Goal: Navigation & Orientation: Find specific page/section

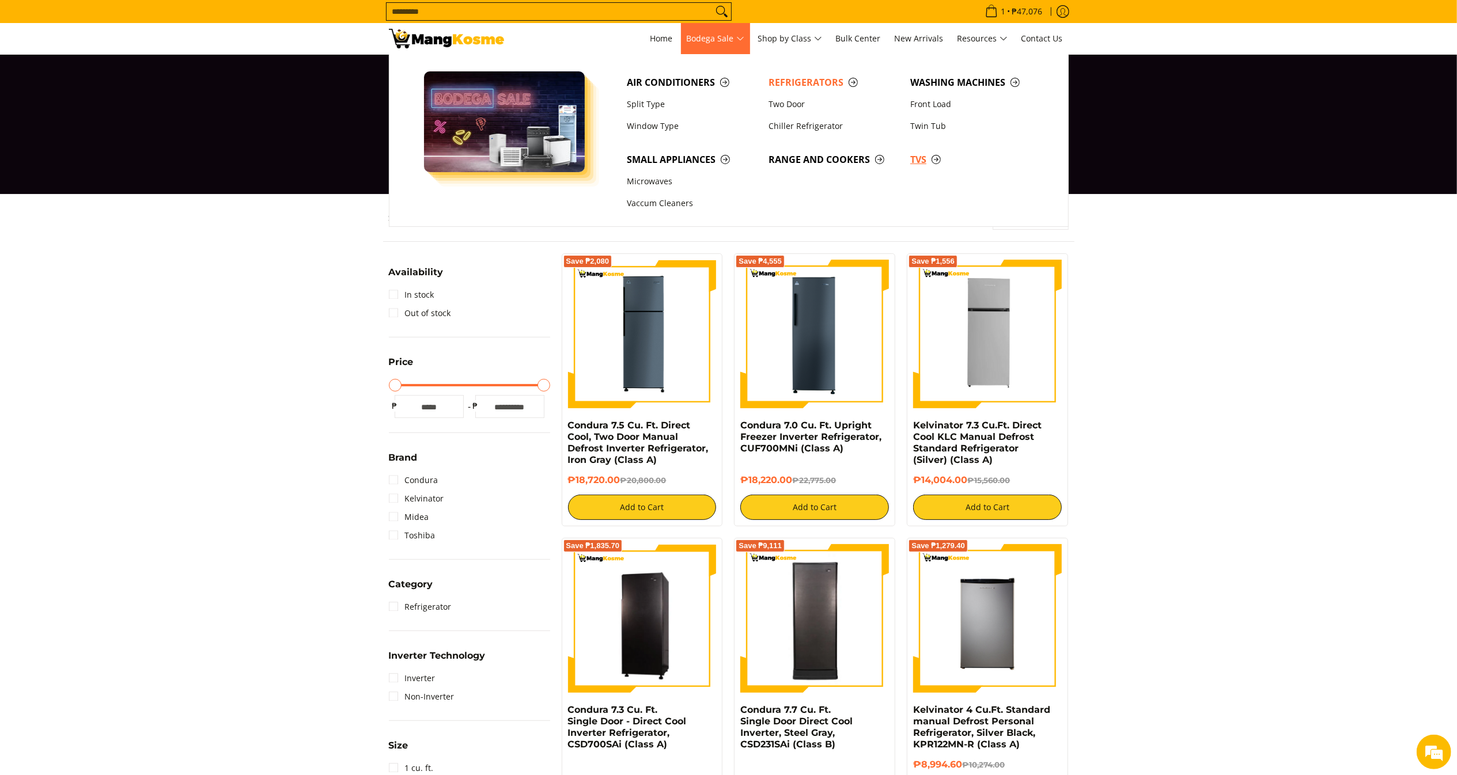
click at [916, 159] on span "TVs" at bounding box center [975, 160] width 130 height 14
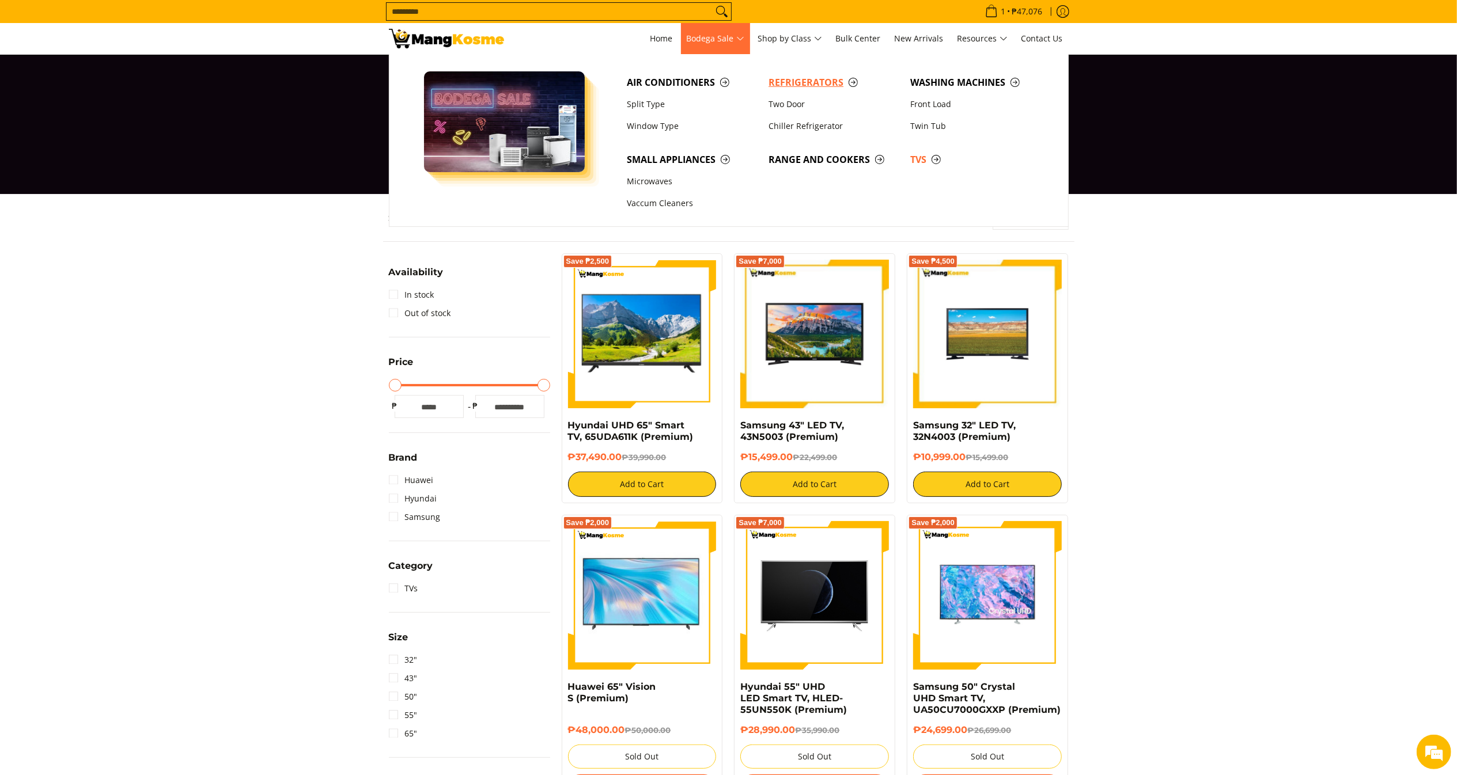
click at [816, 75] on link "Refrigerators" at bounding box center [834, 82] width 142 height 22
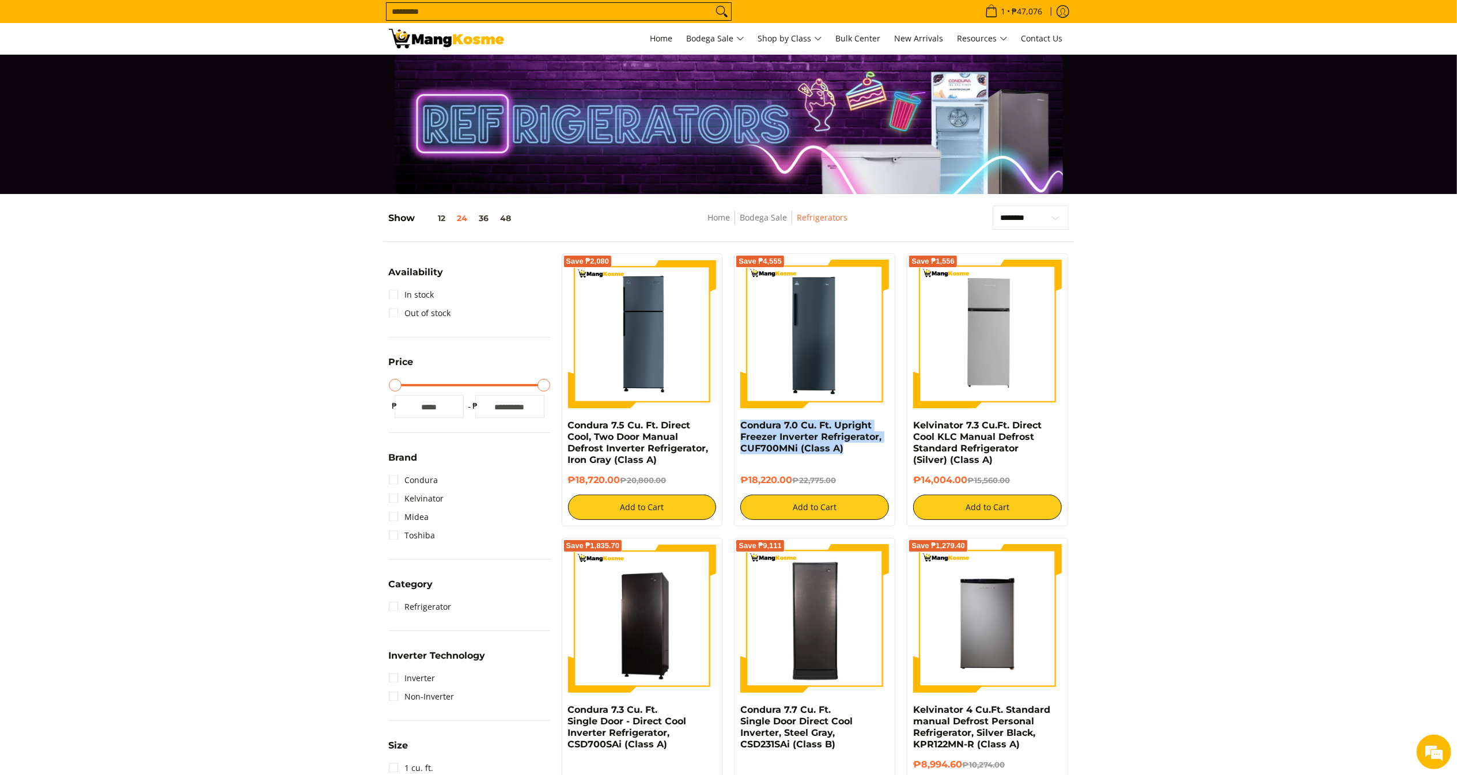
drag, startPoint x: 798, startPoint y: 481, endPoint x: 731, endPoint y: 483, distance: 66.9
click at [731, 483] on div "Save ₱4,555 Condura 7.0 Cu. Ft. Upright Freezer Inverter Refrigerator, CUF700MN…" at bounding box center [814, 390] width 173 height 273
copy h6 "₱18,220.00"
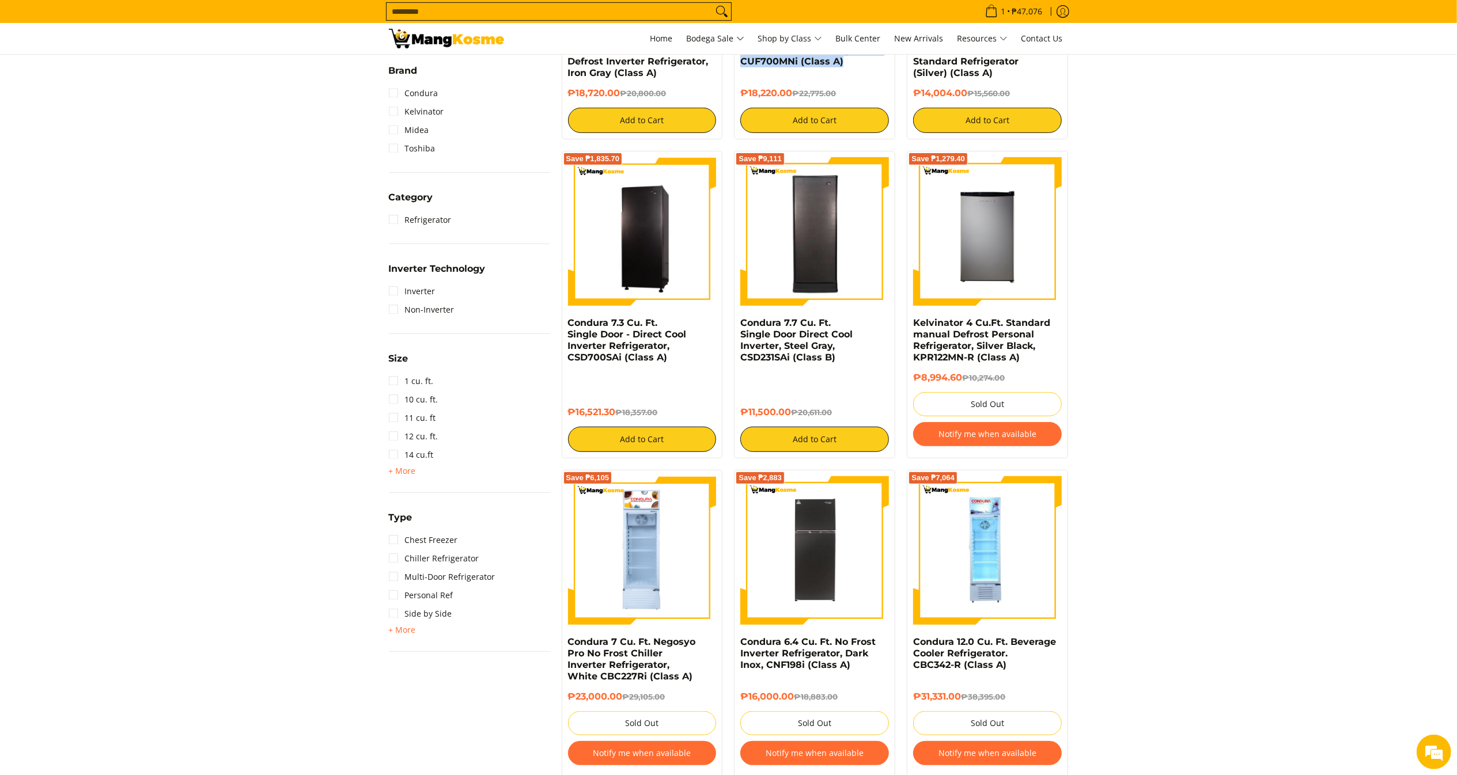
scroll to position [346, 0]
